Goal: Information Seeking & Learning: Learn about a topic

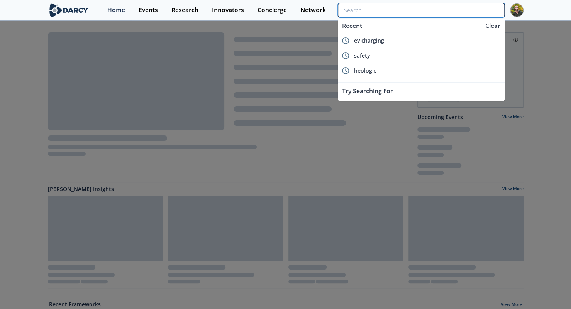
click at [462, 12] on input "search" at bounding box center [421, 10] width 166 height 14
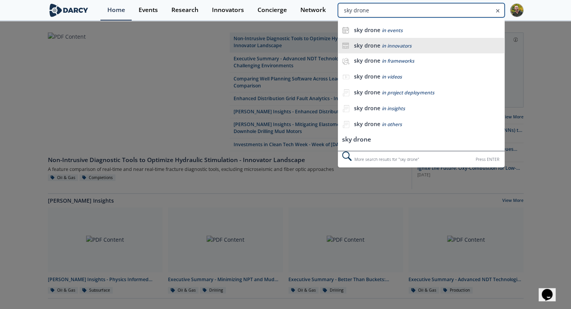
type input "sky drone"
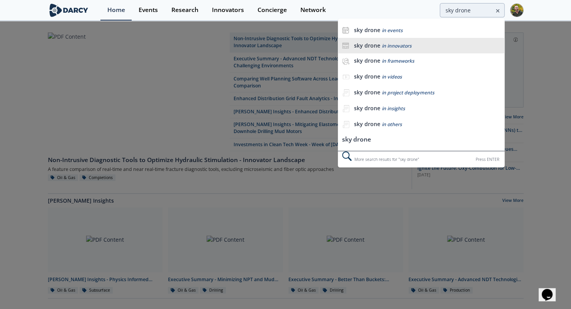
click at [419, 47] on div "sky drone in innovators" at bounding box center [427, 45] width 147 height 7
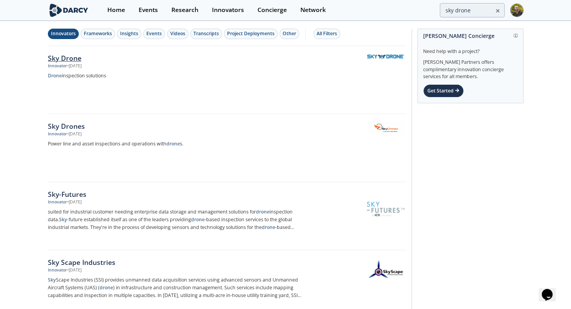
click at [68, 59] on div "Sky Drone" at bounding box center [176, 58] width 256 height 10
